Goal: Task Accomplishment & Management: Complete application form

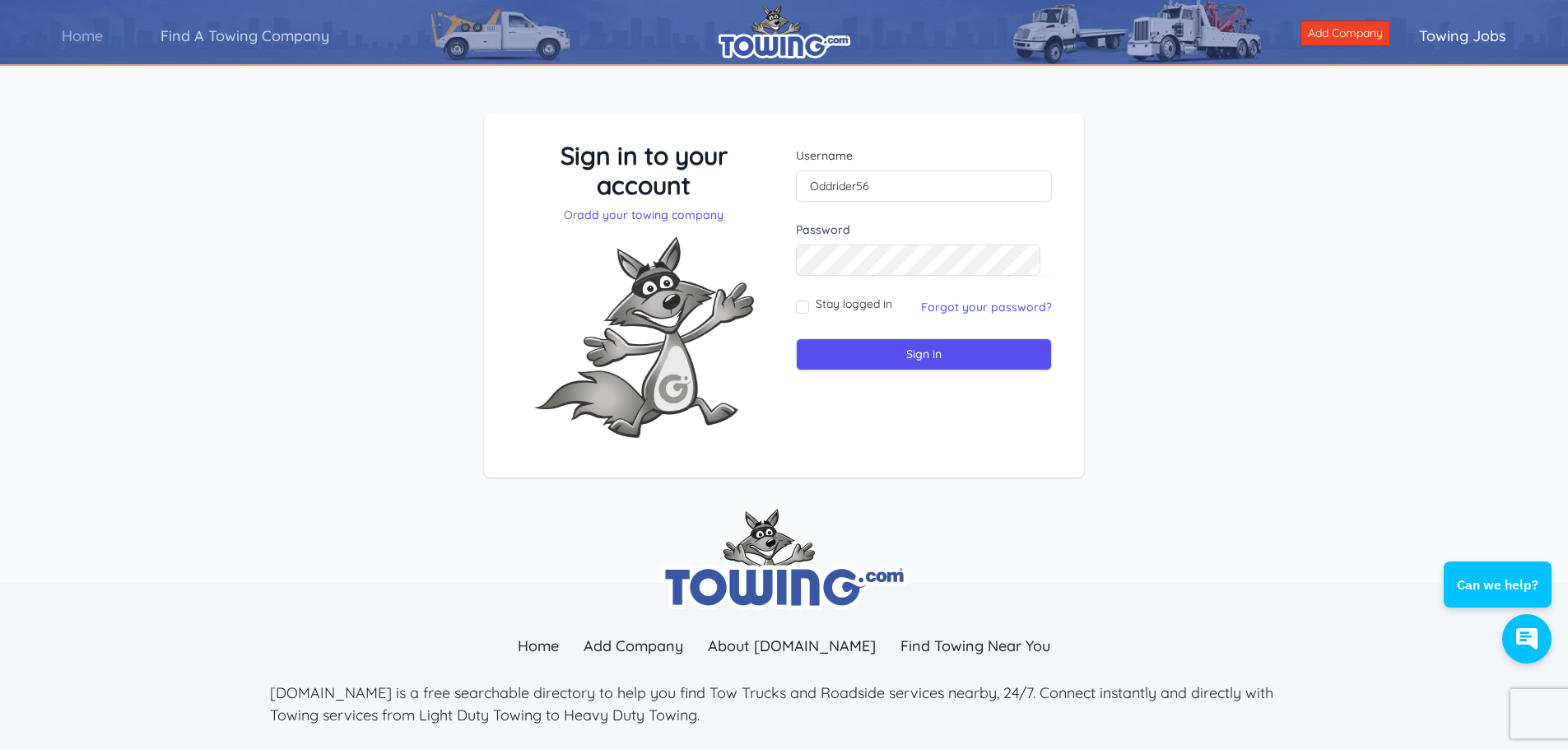
click at [258, 32] on link "Find A Towing Company" at bounding box center [245, 36] width 226 height 47
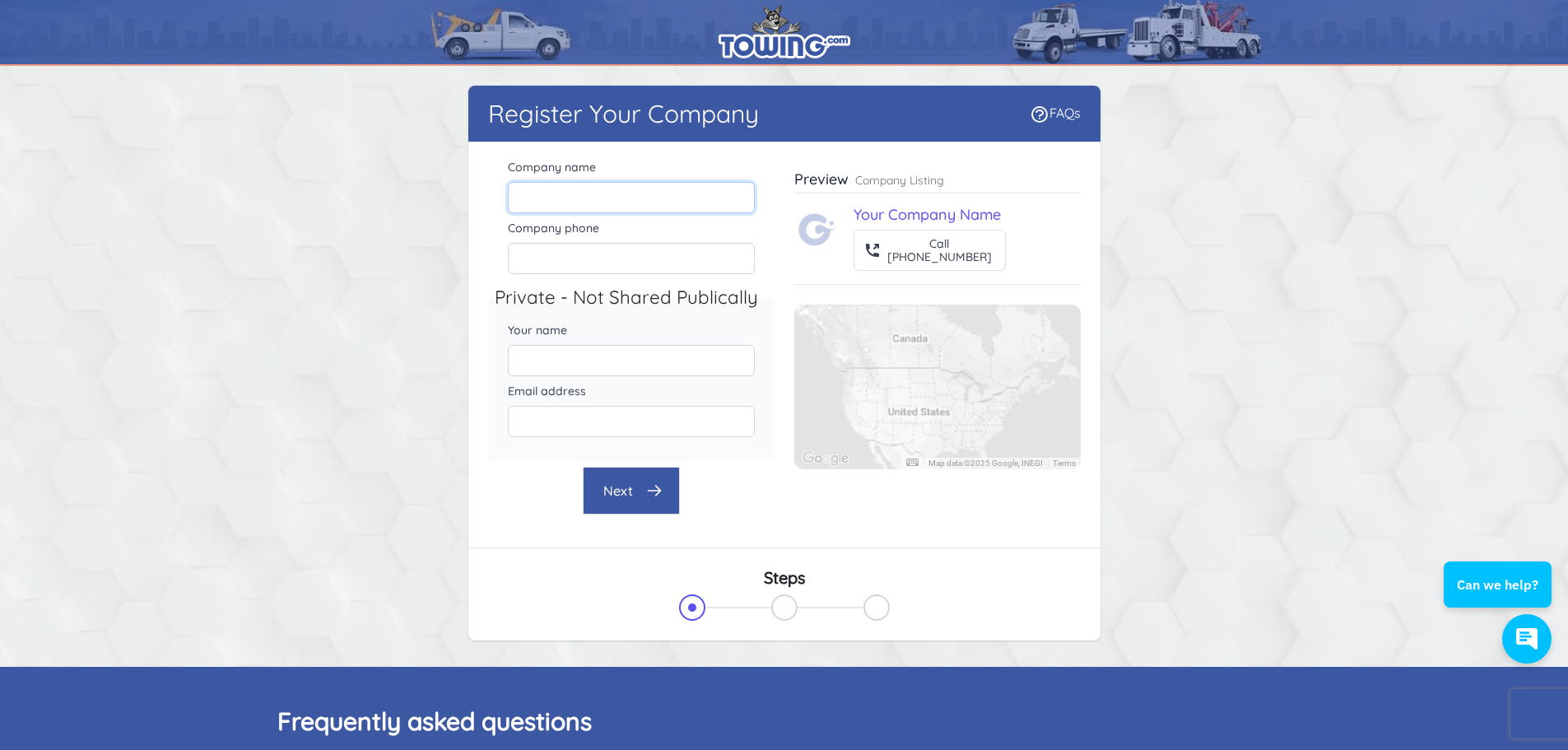
click at [592, 195] on input "Company name" at bounding box center [631, 197] width 247 height 31
type input "Kinneys Kar Kare"
type input "[PHONE_NUMBER]"
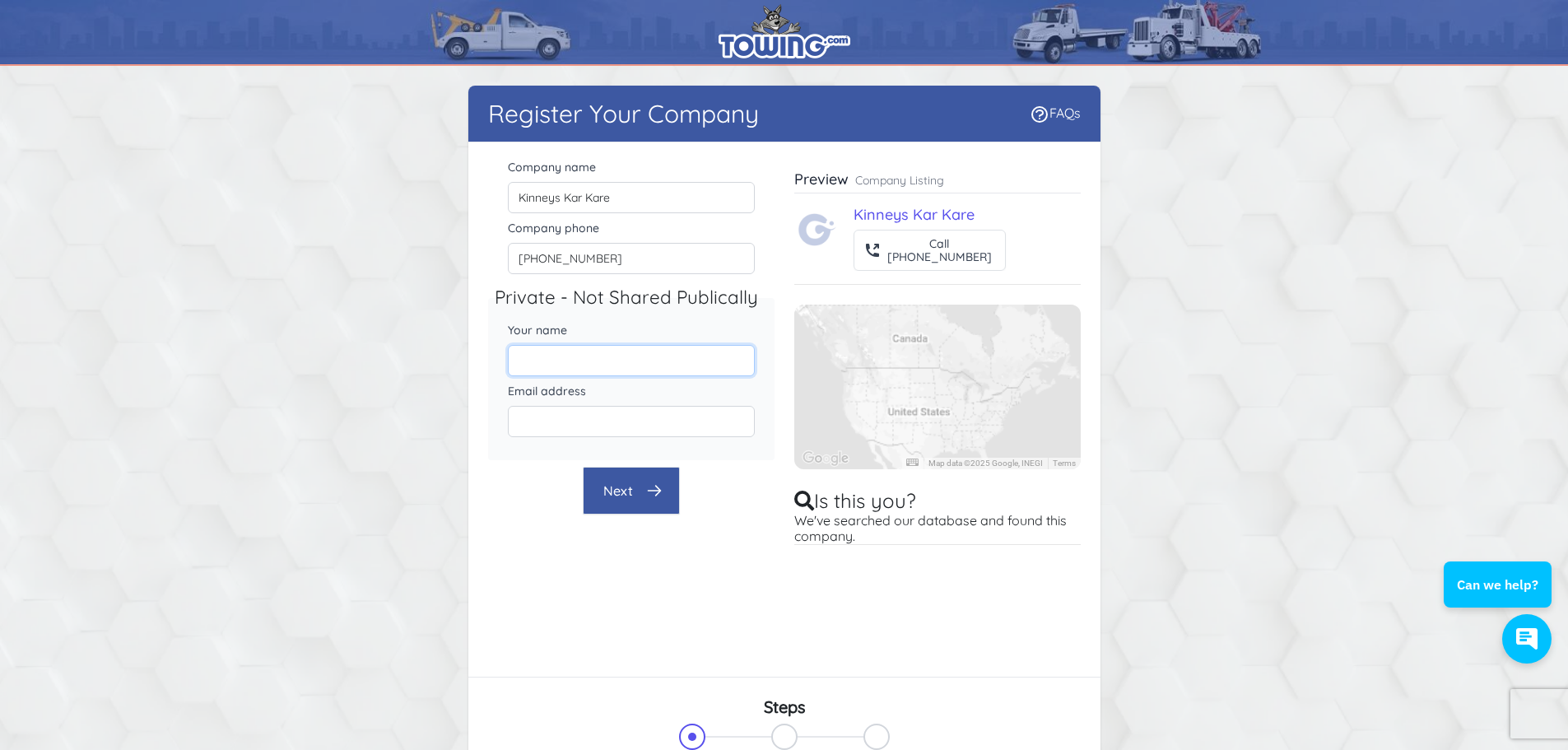
click at [663, 363] on input "Your name" at bounding box center [631, 360] width 247 height 31
type input "[PERSON_NAME]"
click at [601, 424] on input "Email address" at bounding box center [631, 421] width 247 height 31
type input "[EMAIL_ADDRESS][DOMAIN_NAME]"
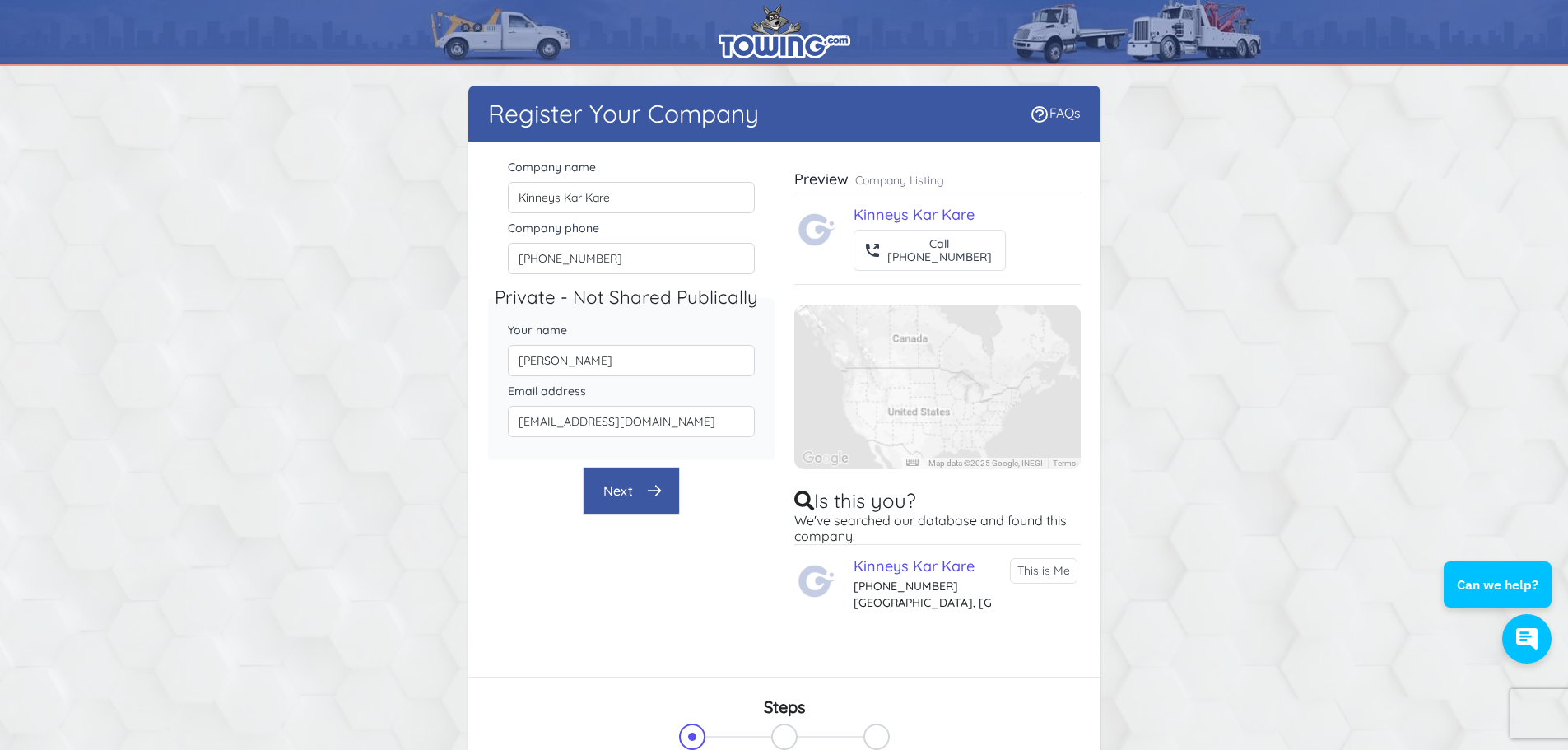
click at [638, 482] on button "Next" at bounding box center [631, 490] width 97 height 47
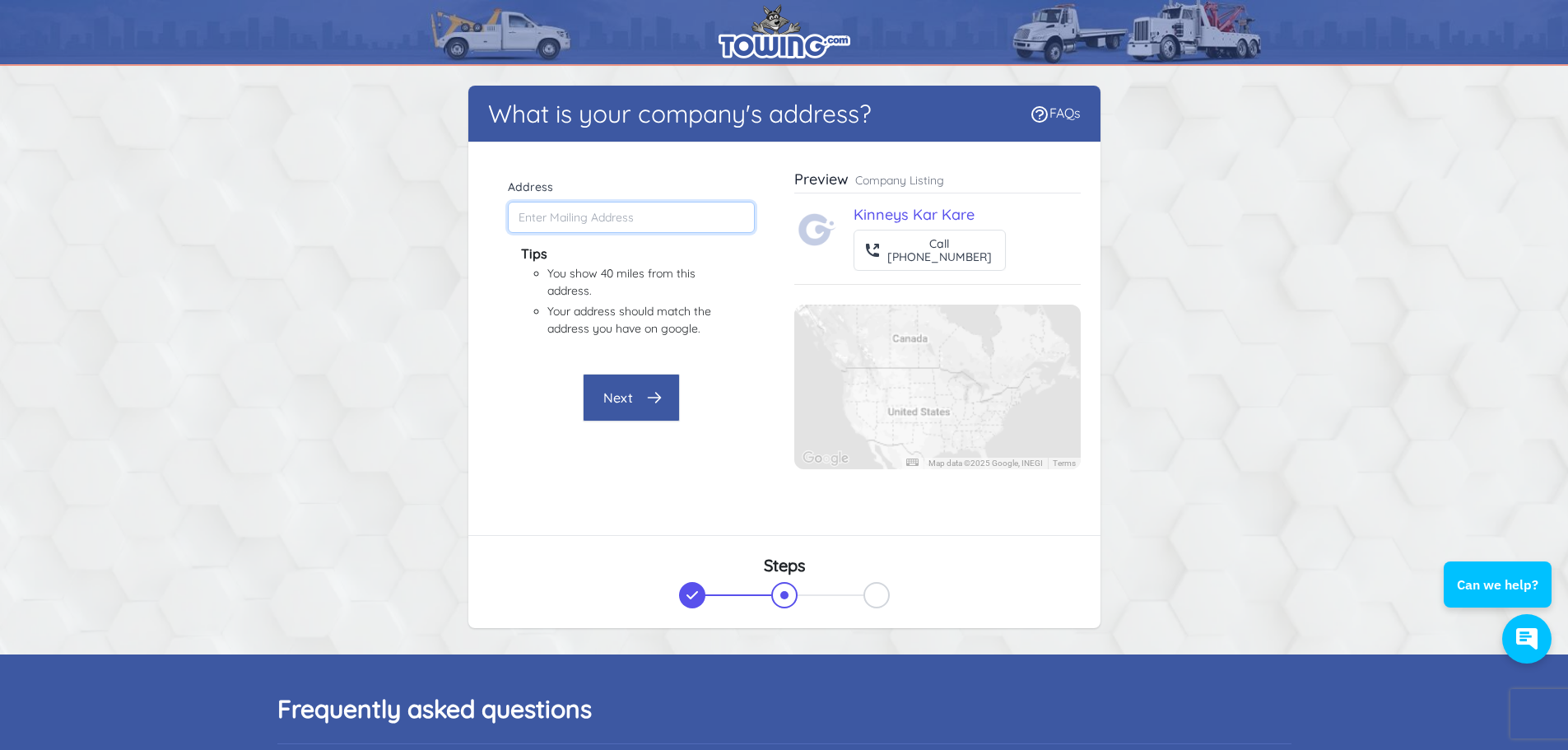
click at [576, 218] on input "Address" at bounding box center [631, 217] width 247 height 31
click at [654, 391] on icon "button" at bounding box center [653, 397] width 16 height 16
type input "[STREET_ADDRESS]"
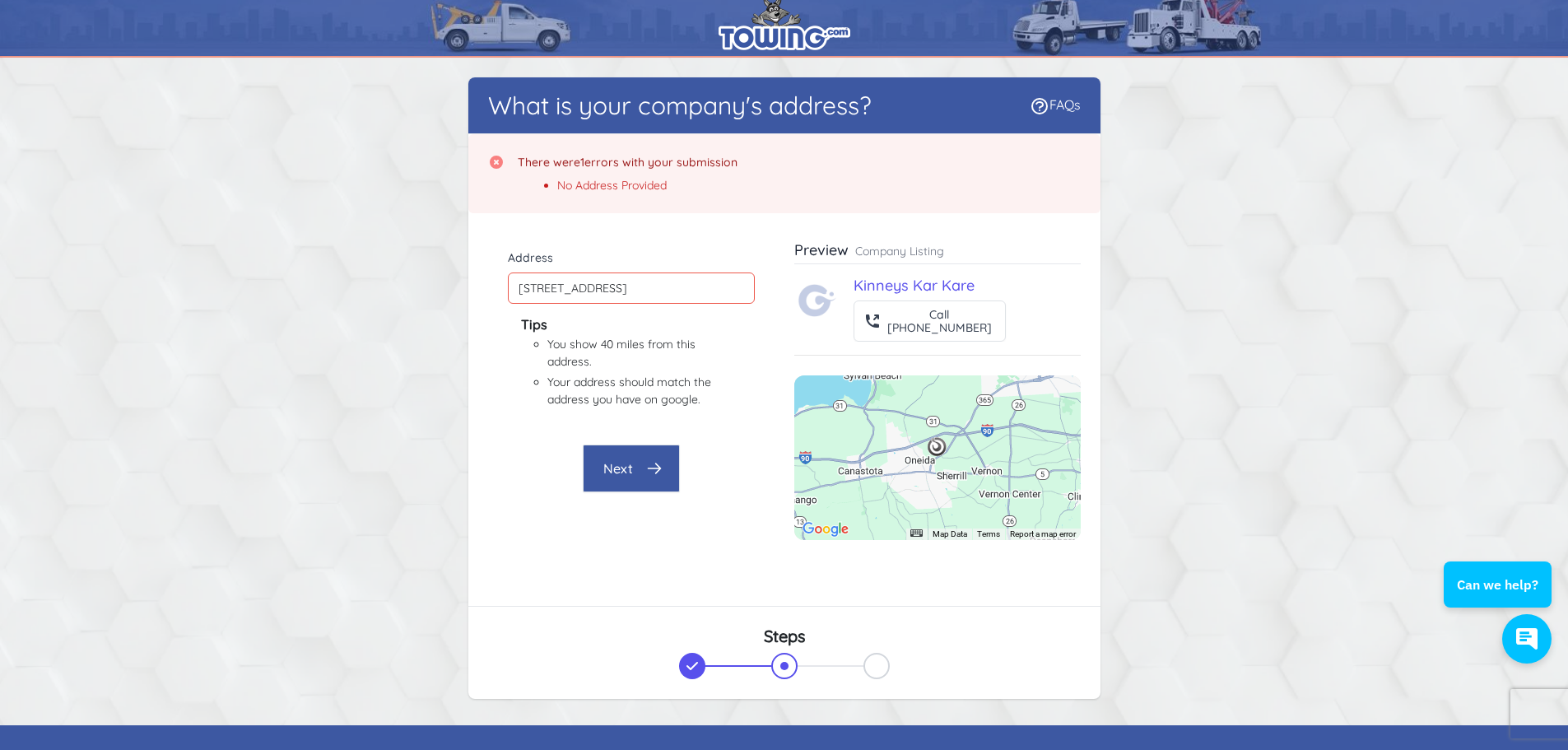
click at [658, 463] on icon "button" at bounding box center [653, 468] width 16 height 16
